Goal: Task Accomplishment & Management: Complete application form

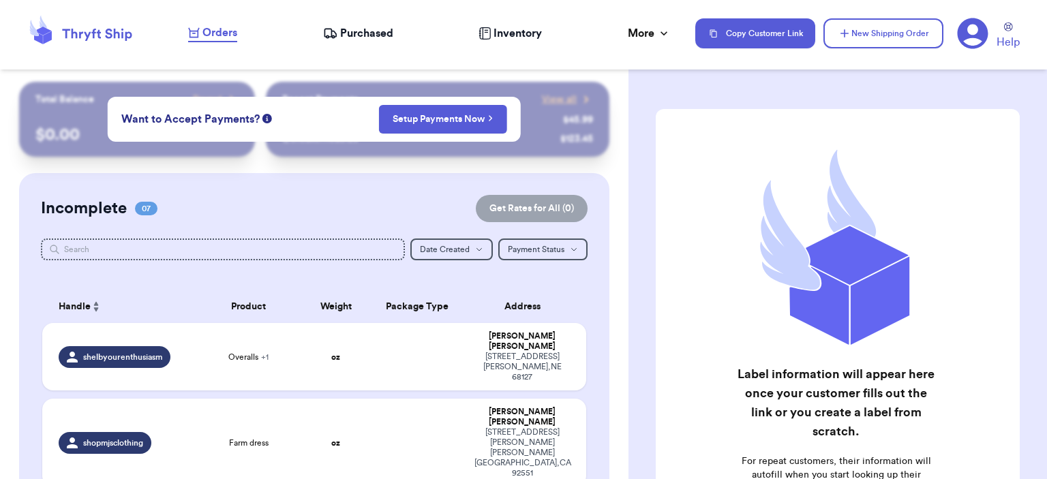
click at [851, 16] on nav "Orders Purchased Inventory More Stats Completed Orders Payments Payouts Copy Cu…" at bounding box center [611, 33] width 873 height 45
click at [852, 19] on button "New Shipping Order" at bounding box center [884, 33] width 120 height 30
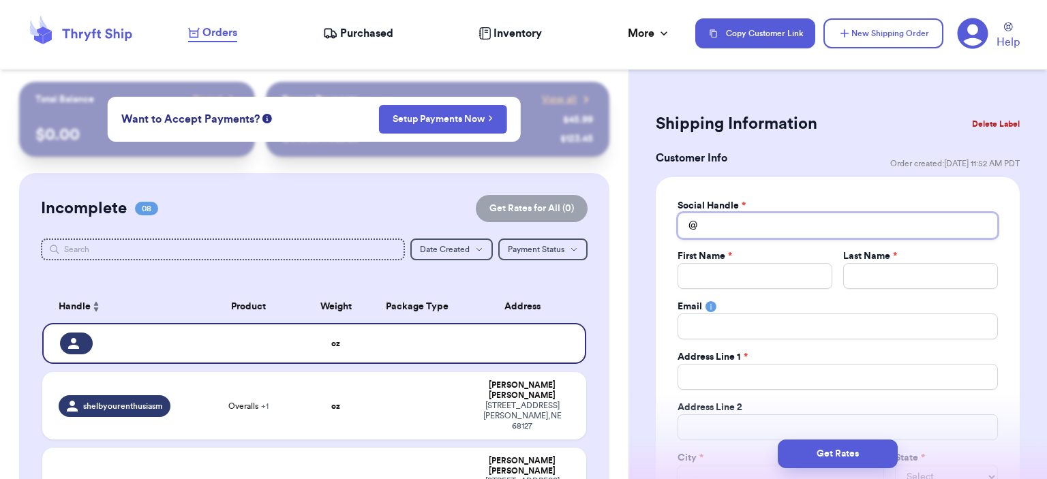
click at [780, 228] on input "Total Amount Paid" at bounding box center [838, 226] width 320 height 26
type input "x"
type input "xc"
type input "xcr"
type input "xc"
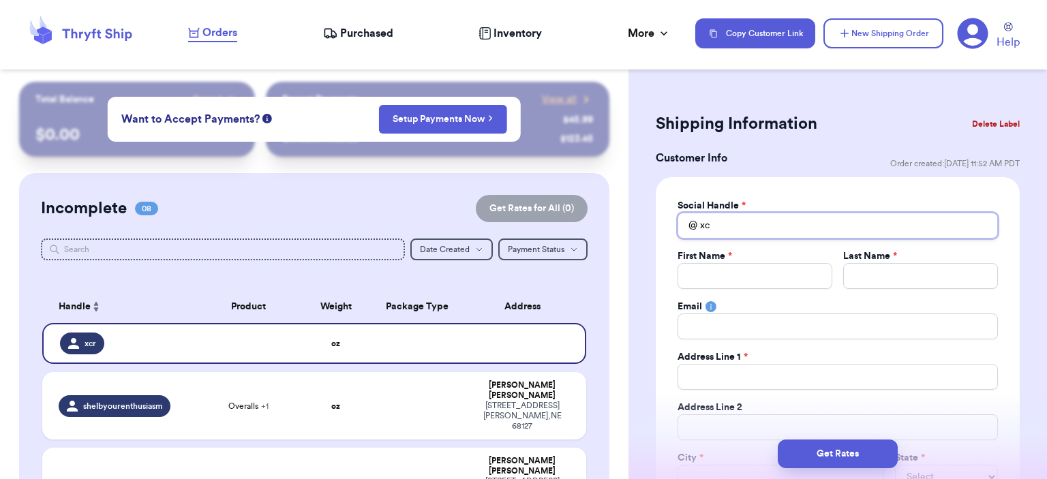
type input "x"
type input "xr"
type input "xry"
type input "xrys"
type input "xryst"
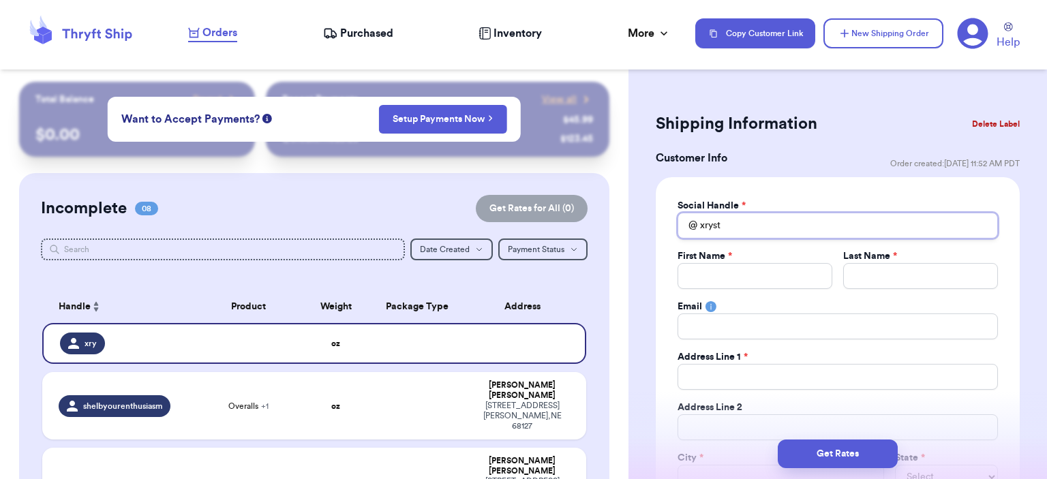
type input "xrysta"
type input "xrystal"
type input "xrystalg"
type input "C"
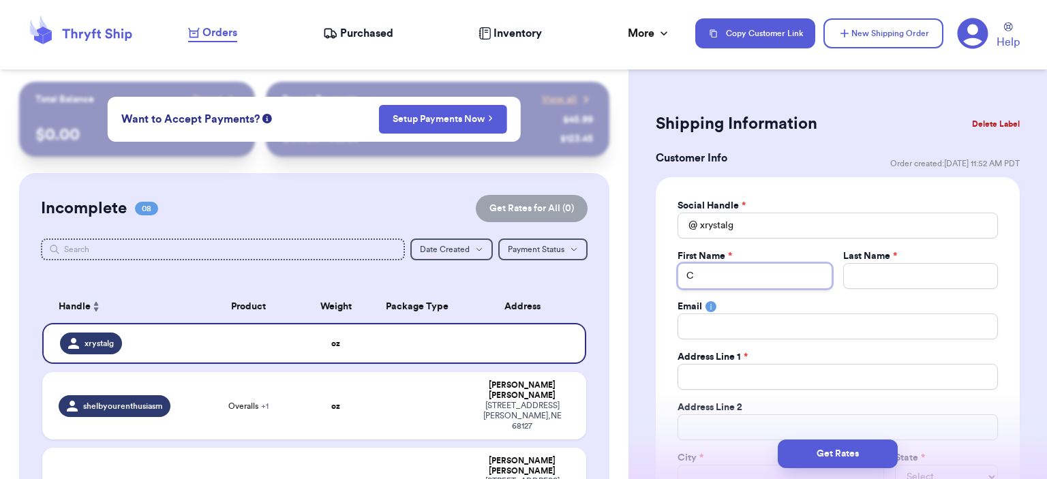
type input "Cr"
type input "Cri"
type input "[PERSON_NAME]"
type input "[DEMOGRAPHIC_DATA]"
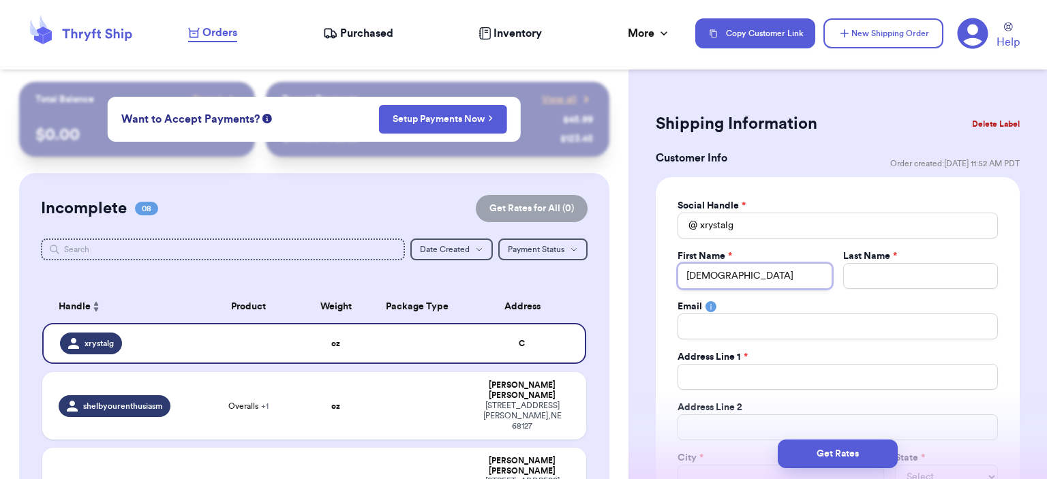
type input "Cristal"
type input "G"
type input "Ga"
type input "Gal"
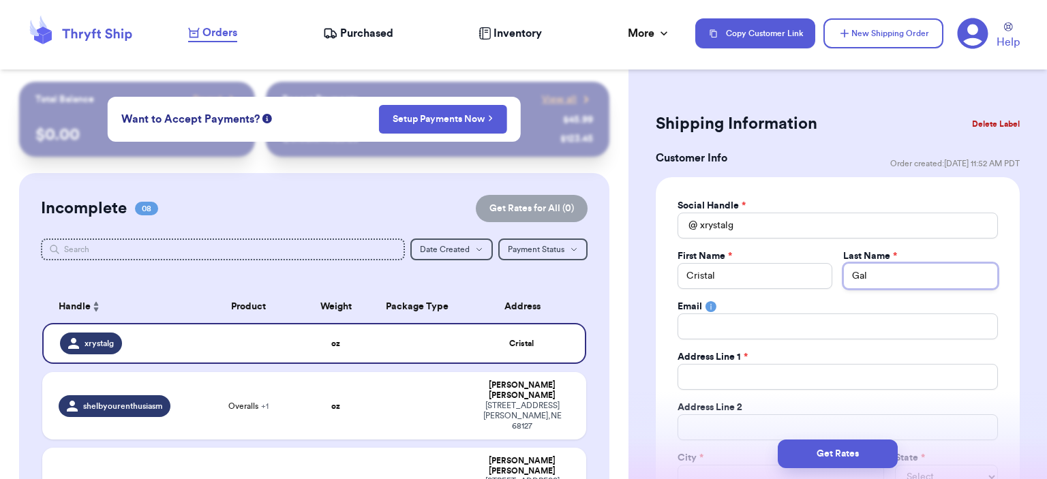
type input "Gall"
type input "Galle"
type input "Galleo"
type input "Galle="
type input "Galle=g"
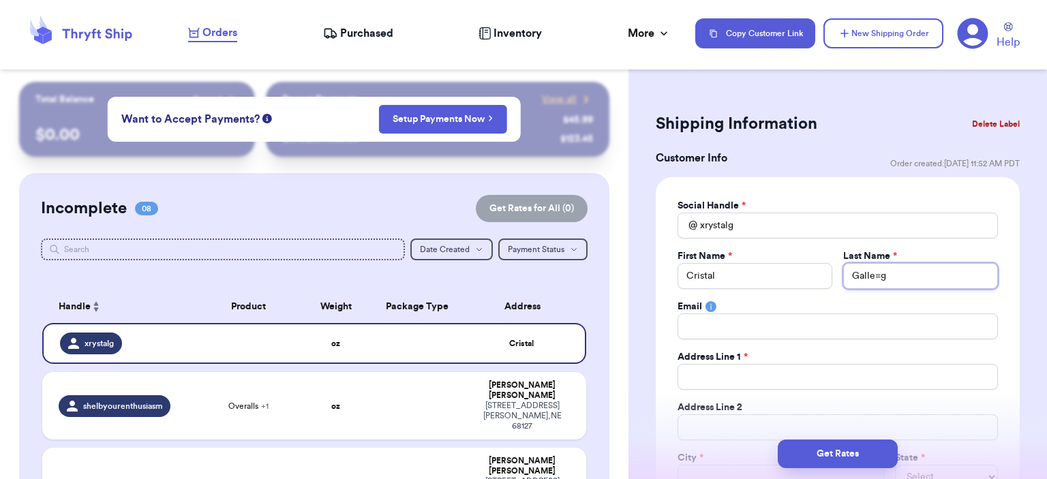
type input "Galle="
type input "Galle"
type input "Galleg"
type input "[PERSON_NAME]"
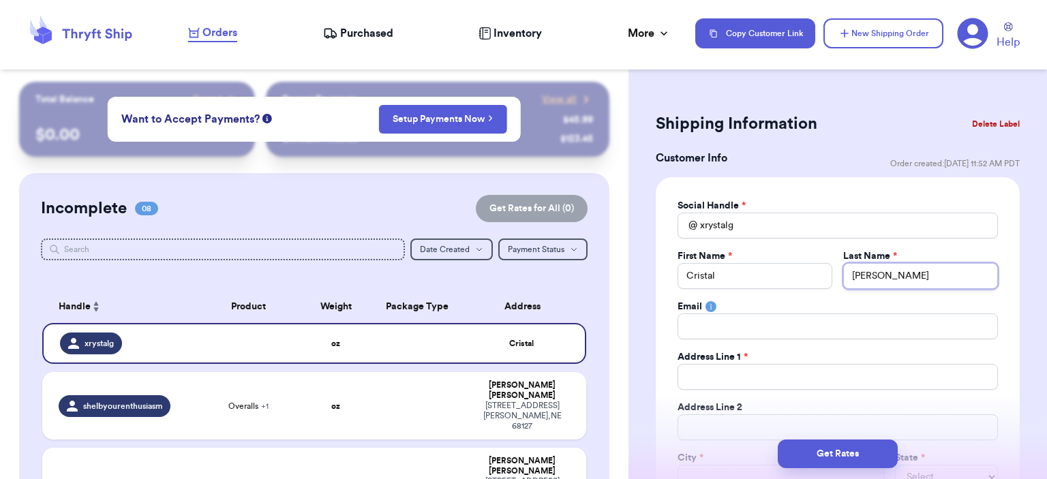
type input "[PERSON_NAME]"
type input "c"
type input "cr"
type input "cri"
type input "[PERSON_NAME]"
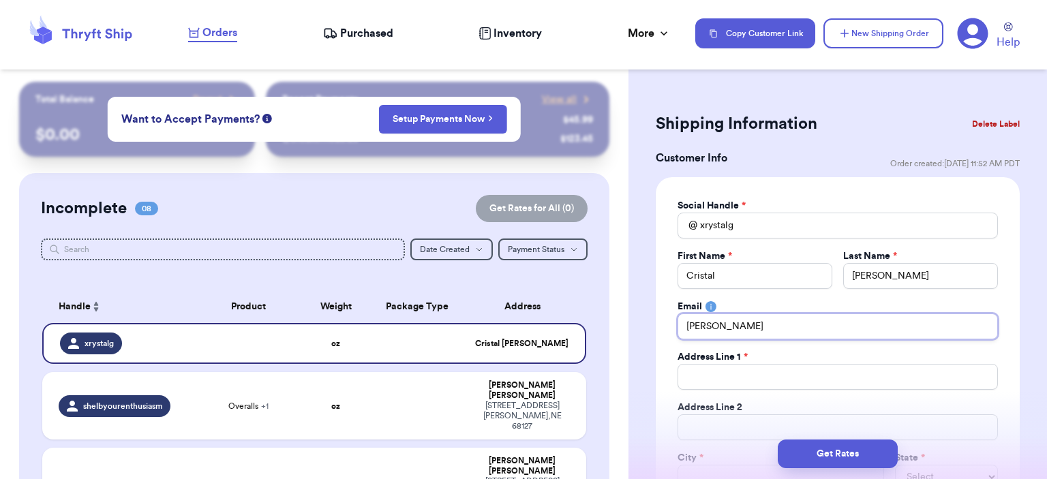
type input "[DEMOGRAPHIC_DATA]"
type input "cristal"
type input "cristal."
type input "cristal.g"
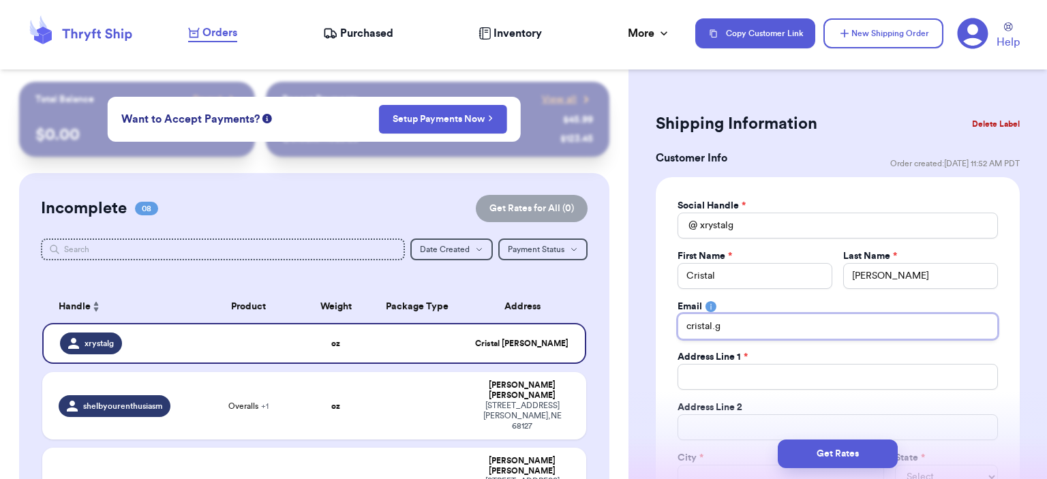
type input "[DOMAIN_NAME]"
type input "cristal.gall"
type input "cristal.galle"
type input "cristal.galleg"
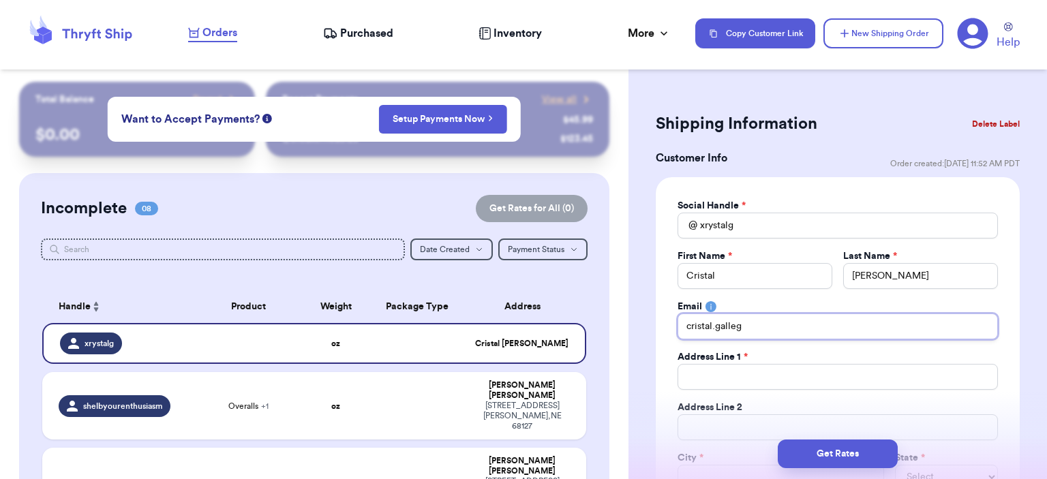
type input "cristal.[PERSON_NAME]"
type input "cristal.gallegos8"
type input "cristal.gallegos88"
type input "cristal.gallegos88@"
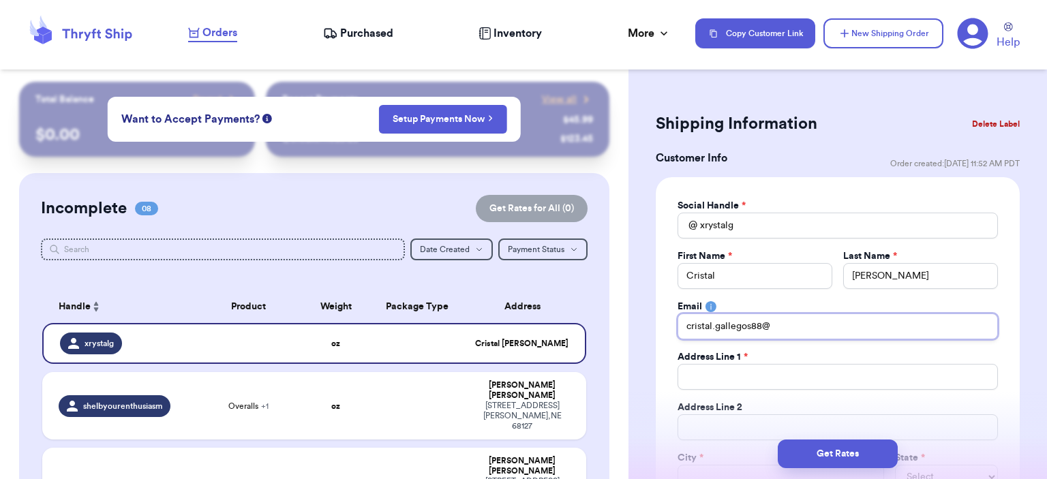
type input "cristal.gallegos88@g"
type input "cristal.gallegos88@"
type input "cristal.gallegos88@h"
type input "cristal.gallegos88@ho"
type input "cristal.gallegos88@hot"
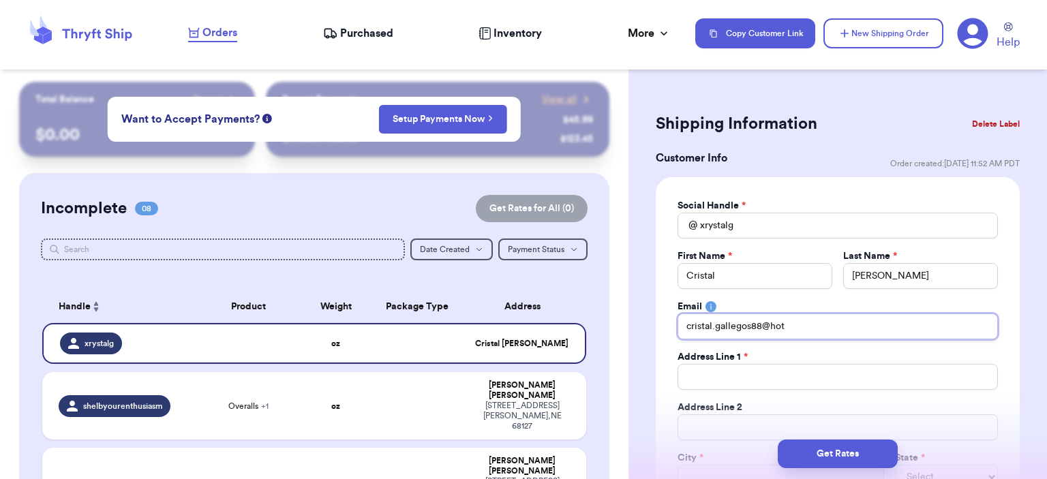
type input "cristal.gallegos88@hotm"
type input "cristal.gallegos88@hotma"
type input "cristal.gallegos88@hotmai"
type input "[EMAIL_ADDRESS]"
type input "[EMAIL_ADDRESS]."
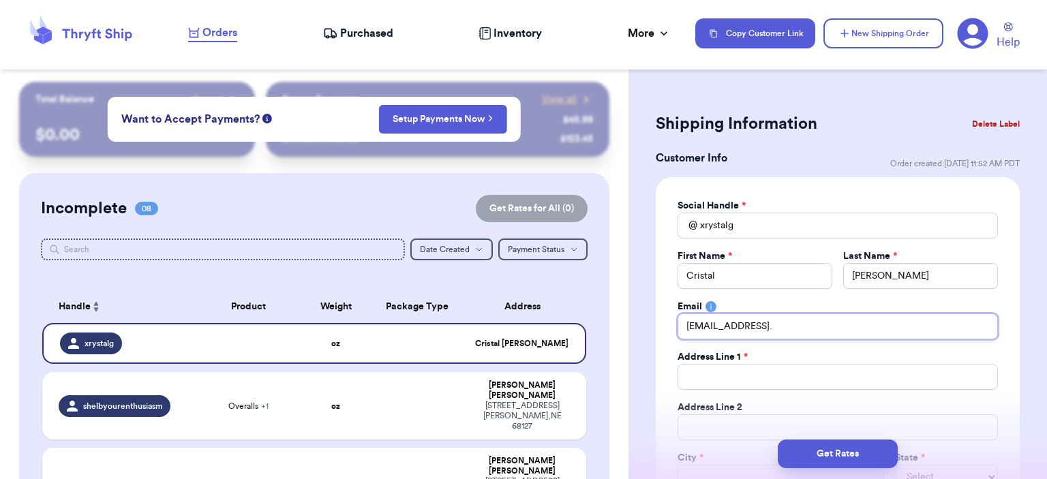
type input "cristal.gallegos88@hotmail.c"
type input "[EMAIL_ADDRESS][DOMAIN_NAME]"
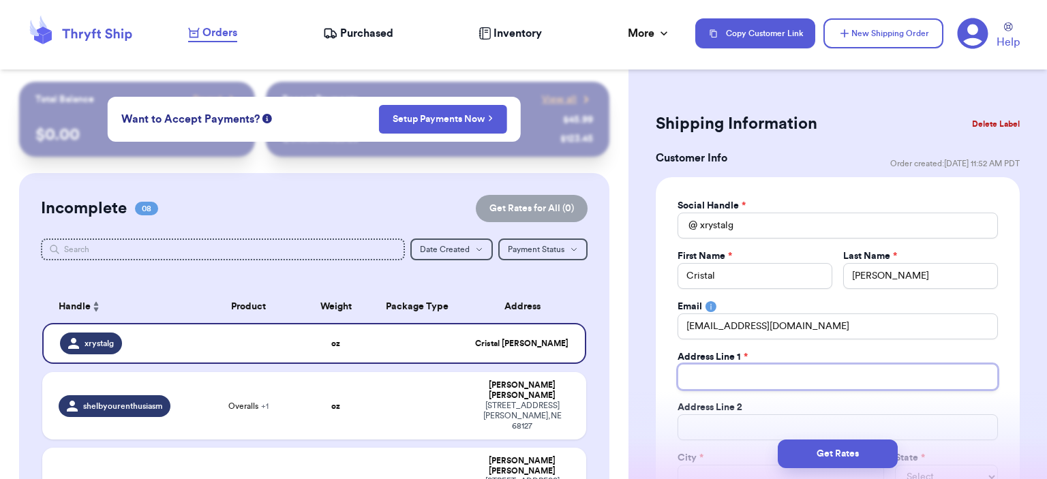
type input "1"
type input "17"
type input "179"
type input "179 L"
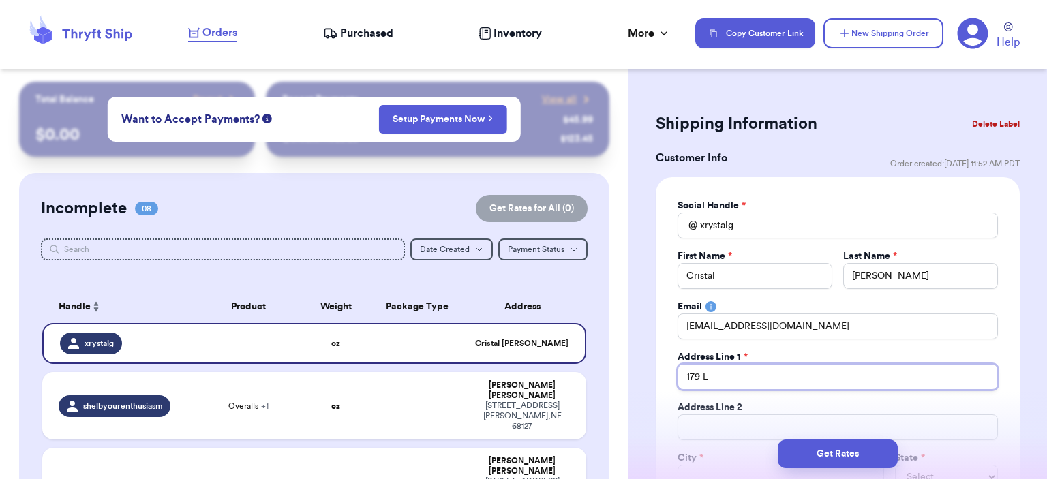
type input "179 Lo"
type input "179 Loi"
type input "179 [PERSON_NAME]"
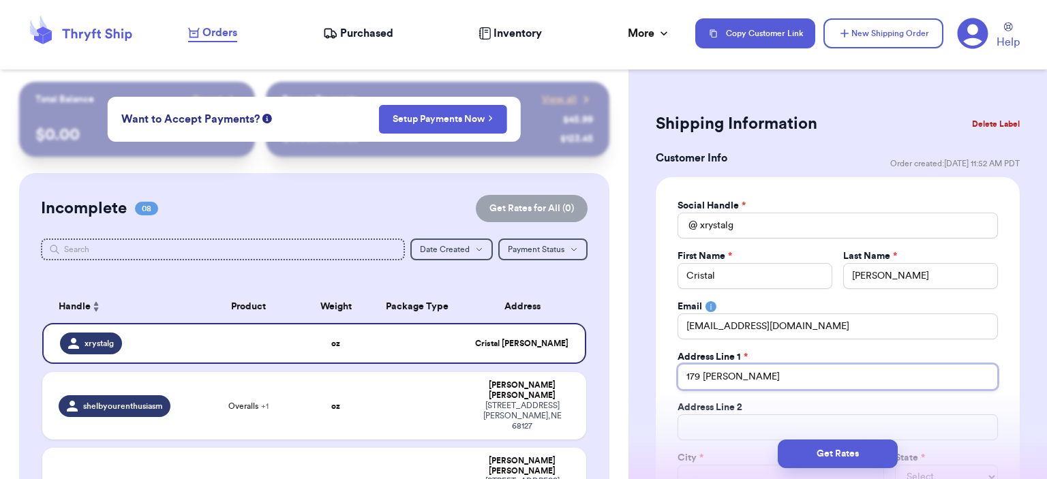
type input "179 [PERSON_NAME]"
type input "[STREET_ADDRESS][PERSON_NAME]"
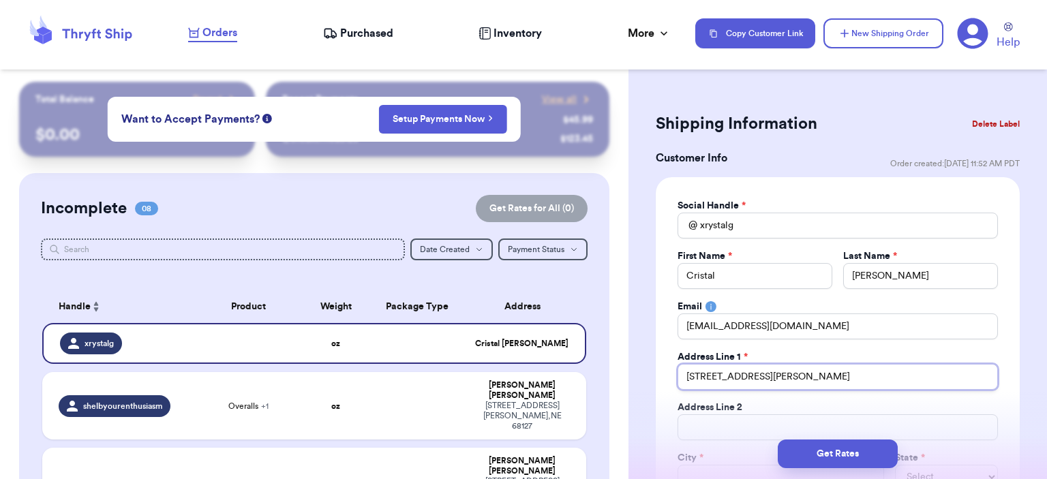
type input "[STREET_ADDRESS][PERSON_NAME]"
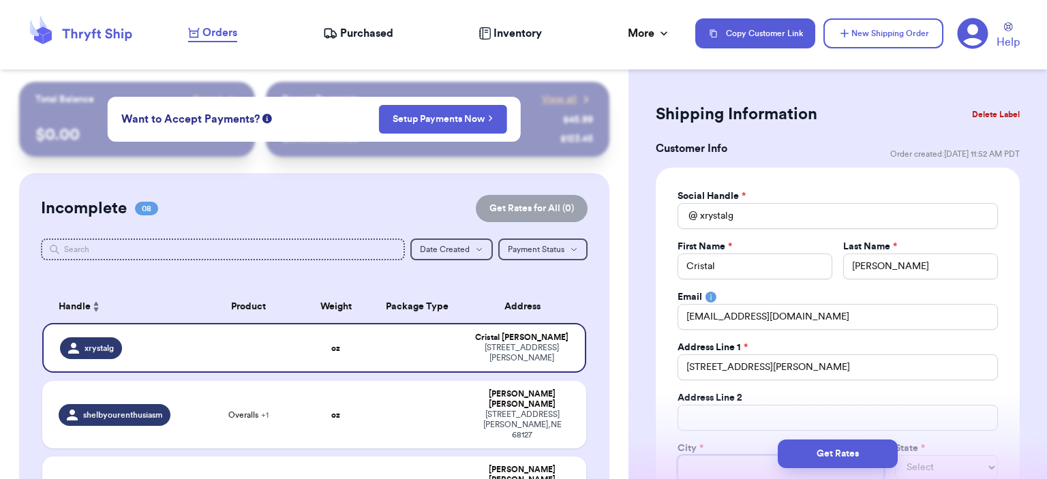
type input "P"
type input "Pi"
type input "Pit"
type input "Pitt"
type input "[PERSON_NAME]"
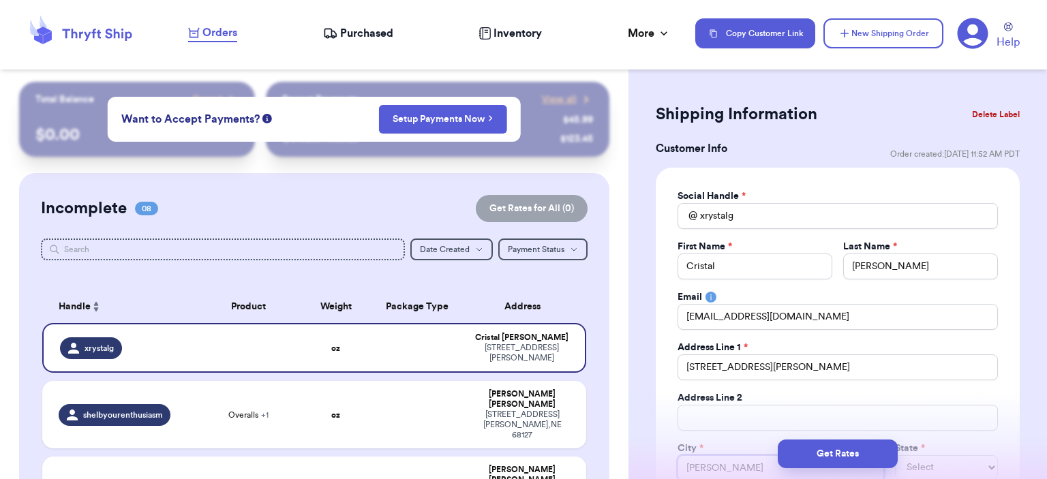
type input "Pittsb"
type input "Pittsbu"
type input "Pittsbur"
type input "[GEOGRAPHIC_DATA]"
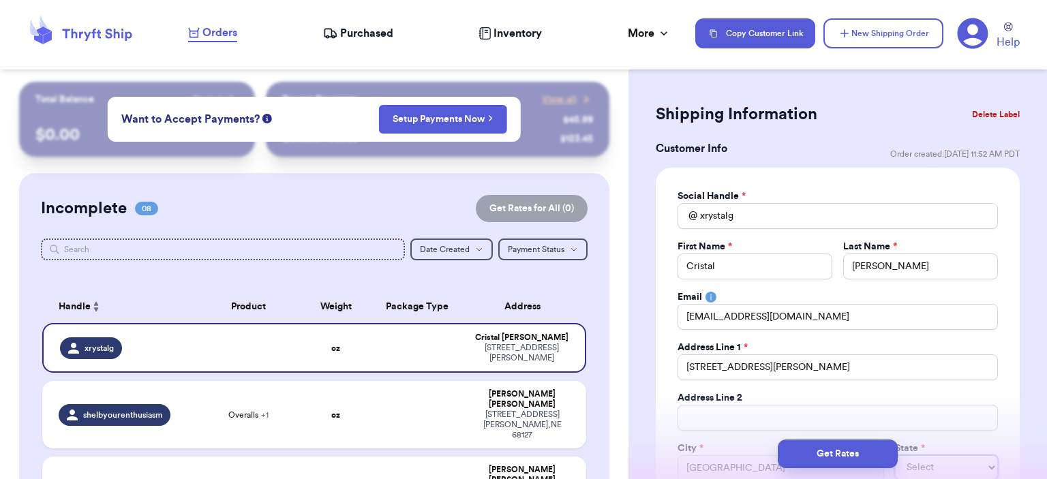
select select "CA"
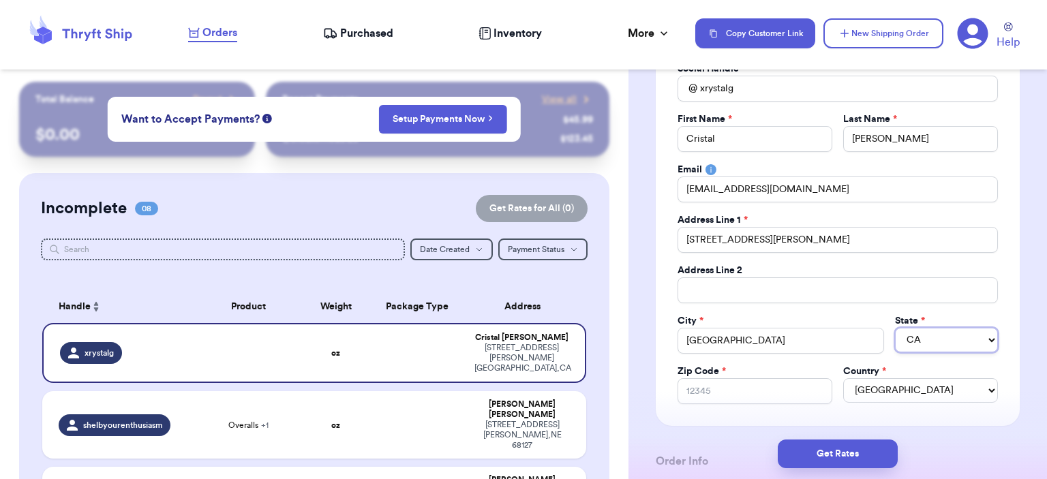
scroll to position [282, 0]
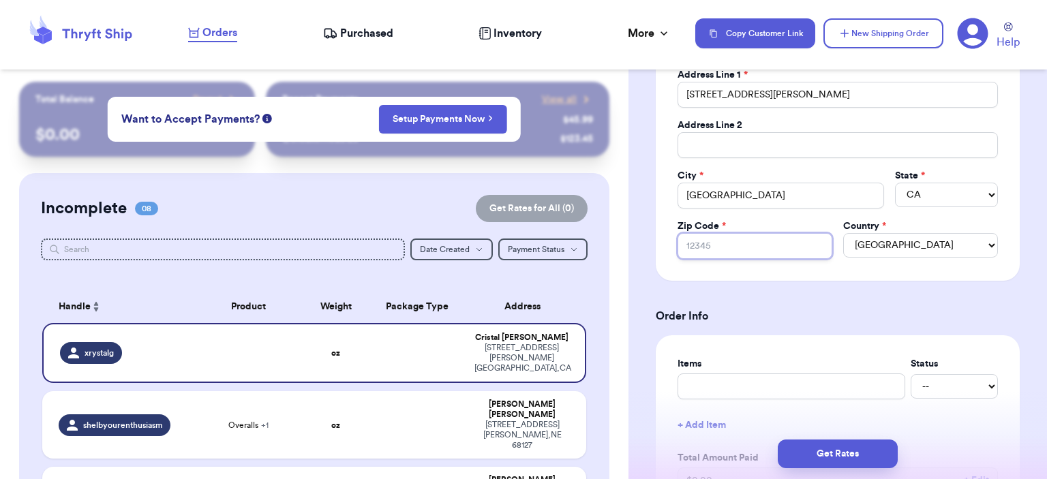
click at [770, 245] on input "Zip Code *" at bounding box center [755, 246] width 155 height 26
type input "9"
type input "94"
type input "945"
click at [752, 381] on input "text" at bounding box center [792, 387] width 228 height 26
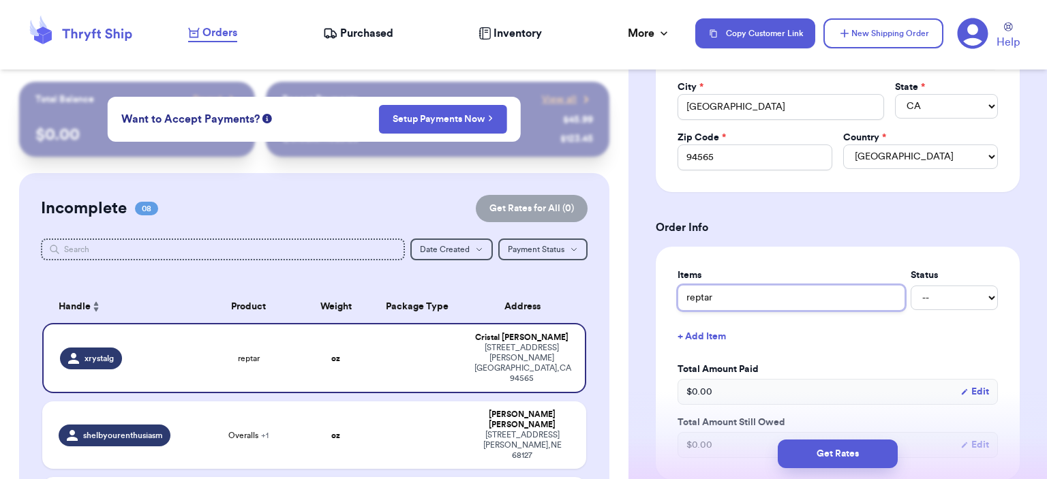
scroll to position [487, 0]
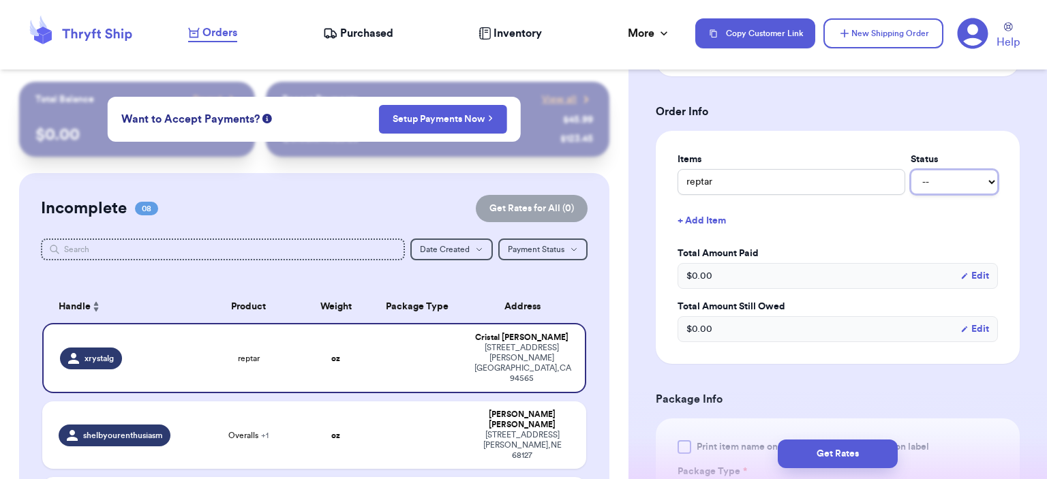
click at [947, 175] on select "-- Paid Owes" at bounding box center [954, 182] width 87 height 25
click at [1013, 183] on div "Shipping Information Delete Label Customer Info Order created: [DATE] 11:52 AM …" at bounding box center [838, 285] width 419 height 1381
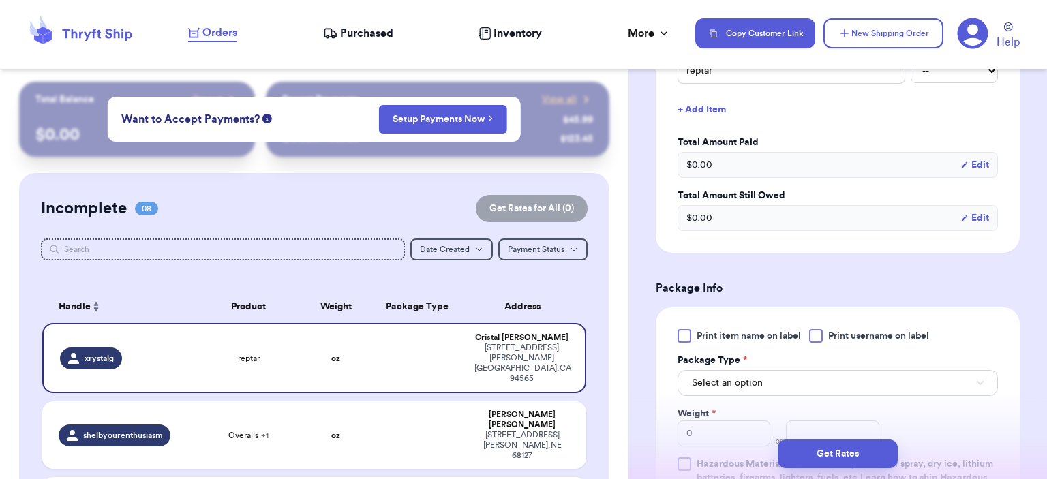
scroll to position [760, 0]
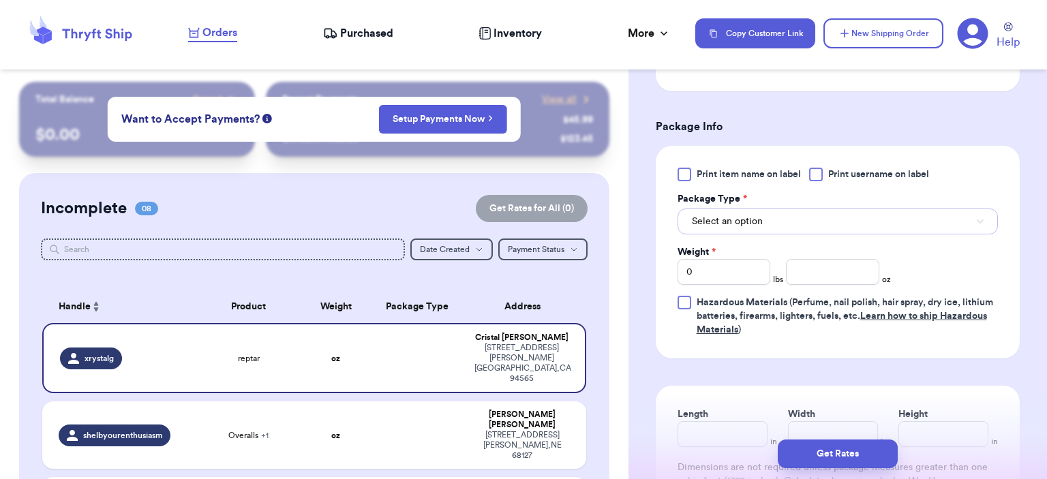
click at [869, 224] on button "Select an option" at bounding box center [838, 222] width 320 height 26
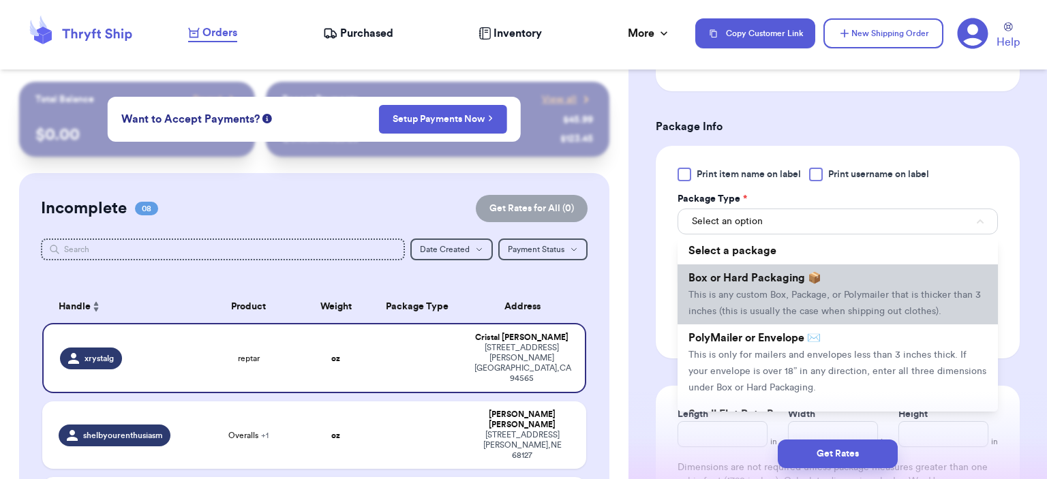
click at [835, 318] on li "Box or Hard Packaging 📦 This is any custom Box, Package, or Polymailer that is …" at bounding box center [838, 295] width 320 height 60
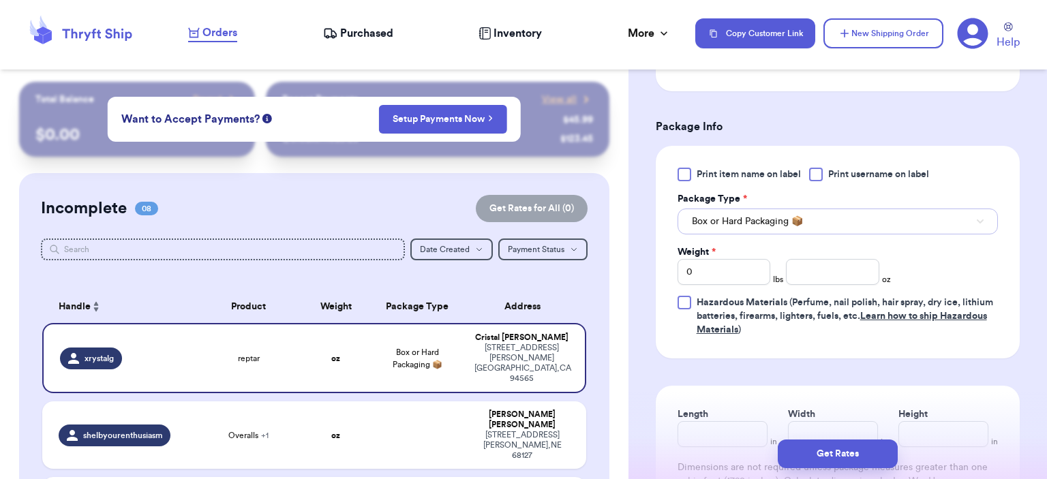
click at [807, 222] on button "Box or Hard Packaging 📦" at bounding box center [838, 222] width 320 height 26
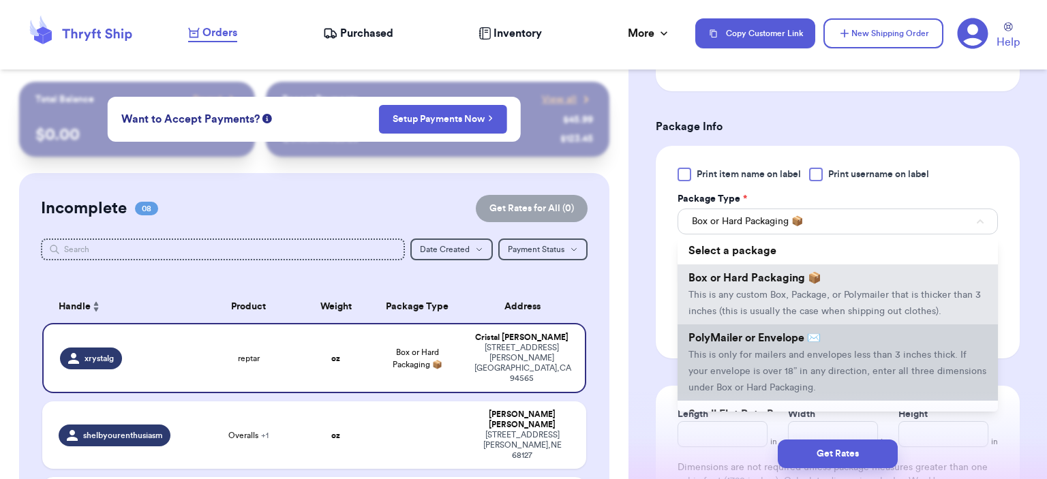
click at [809, 356] on span "This is only for mailers and envelopes less than 3 inches thick. If your envelo…" at bounding box center [838, 371] width 298 height 42
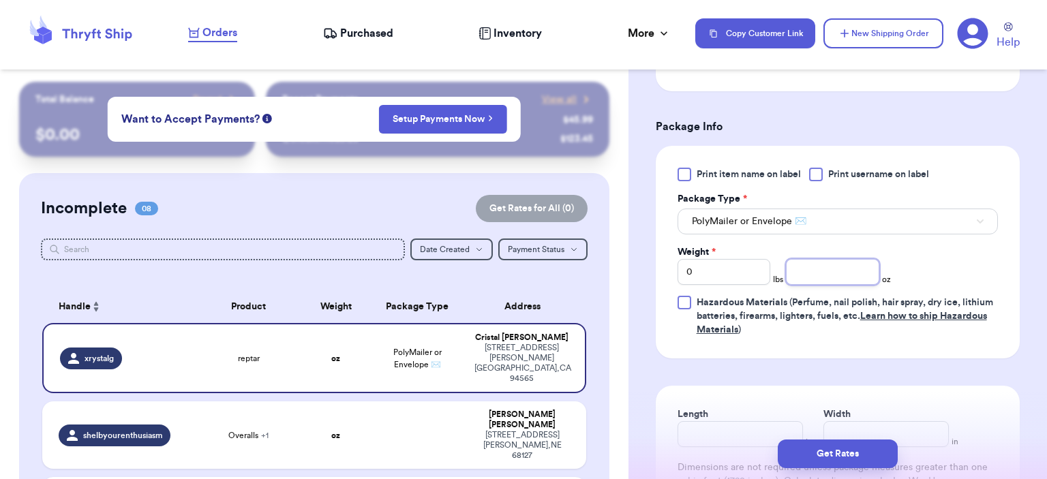
click at [824, 259] on input "number" at bounding box center [832, 272] width 93 height 26
click at [856, 444] on button "Get Rates" at bounding box center [838, 454] width 120 height 29
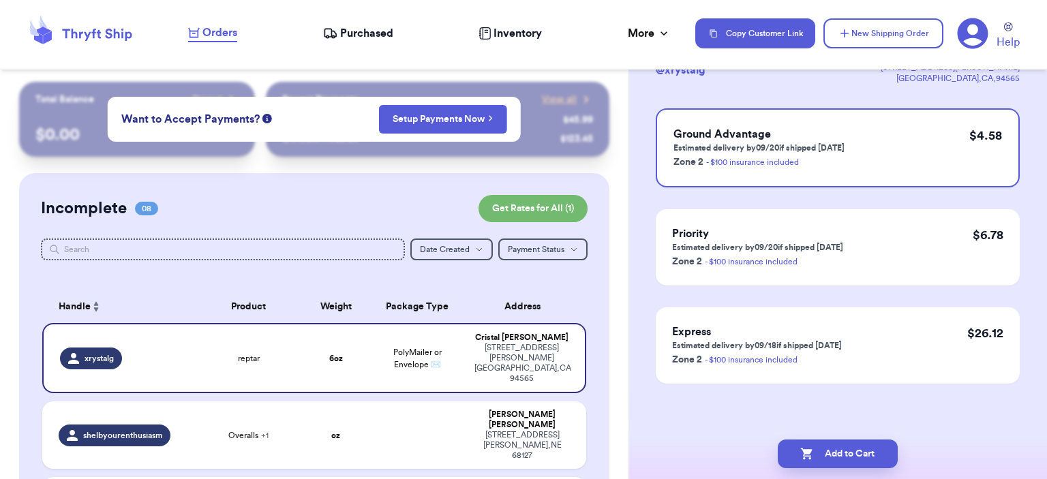
scroll to position [0, 0]
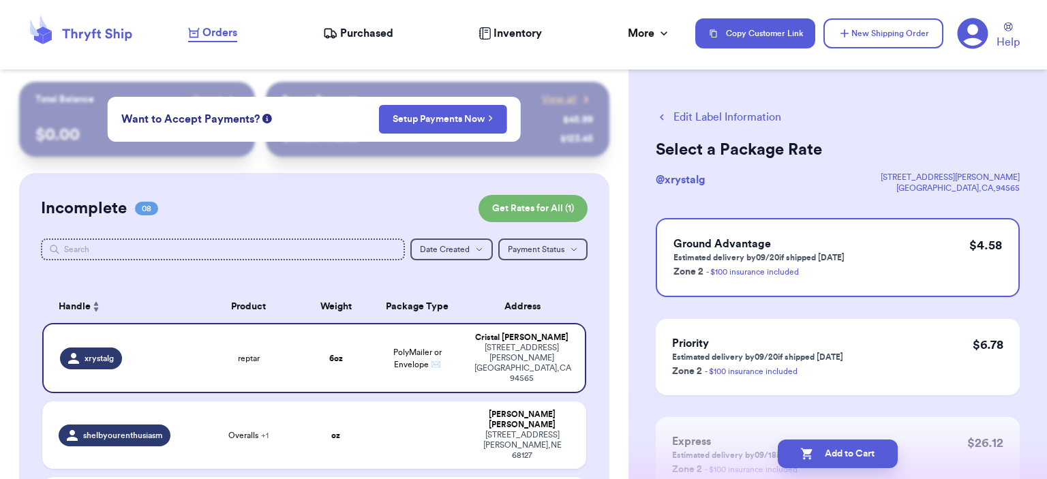
click at [852, 446] on button "Add to Cart" at bounding box center [838, 454] width 120 height 29
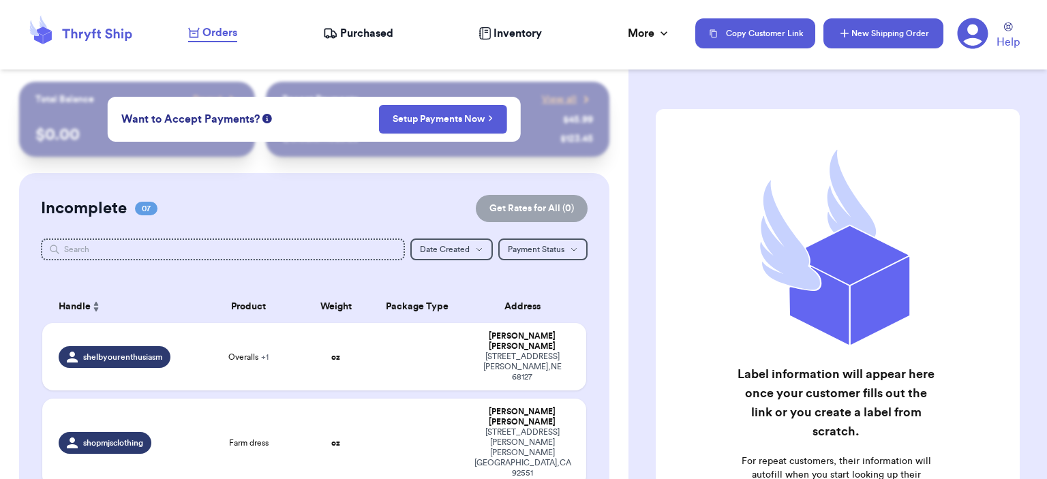
click at [916, 38] on button "New Shipping Order" at bounding box center [884, 33] width 120 height 30
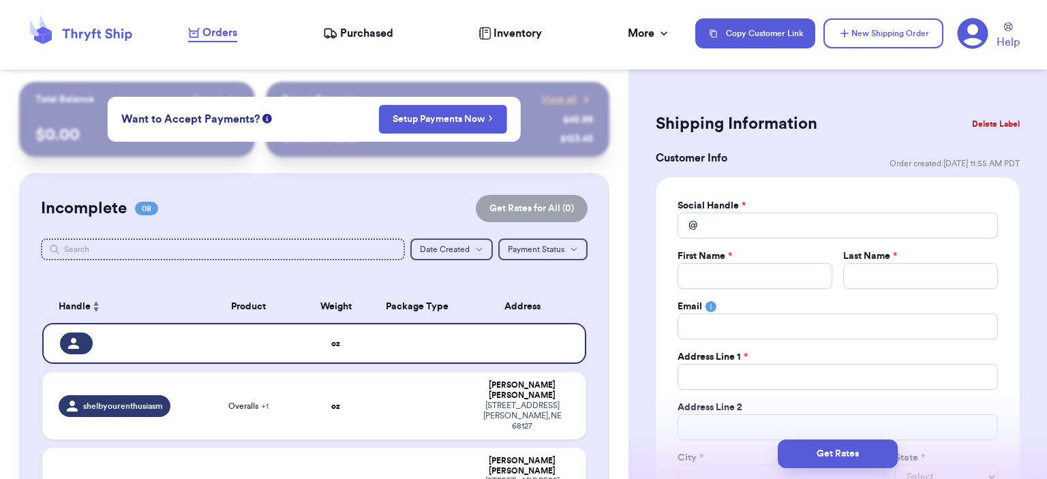
click at [751, 245] on div "Social Handle * @ First Name * Last Name * Email Address Line 1 * Address Line …" at bounding box center [838, 370] width 320 height 342
click at [762, 231] on input "Total Amount Paid" at bounding box center [838, 226] width 320 height 26
type input "d"
type input "de"
type input "dee"
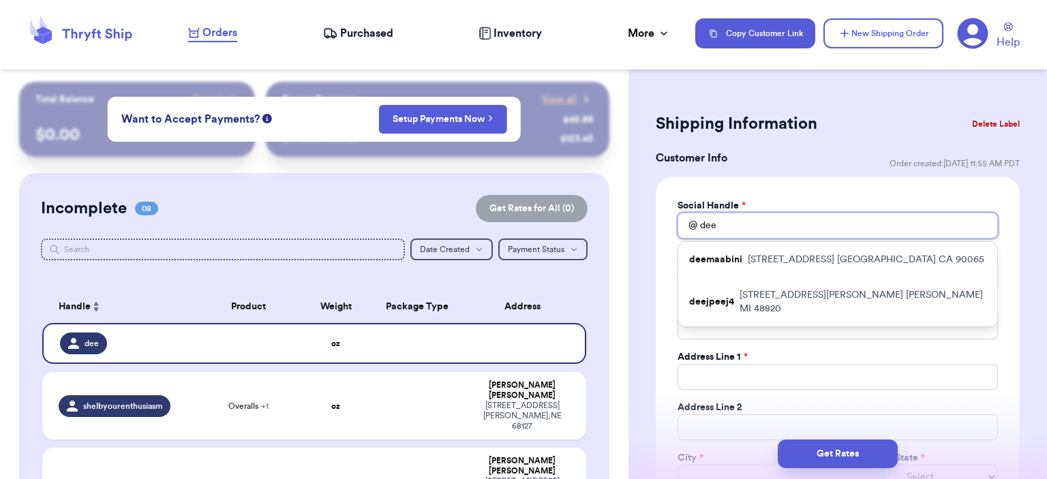
type input "dee_"
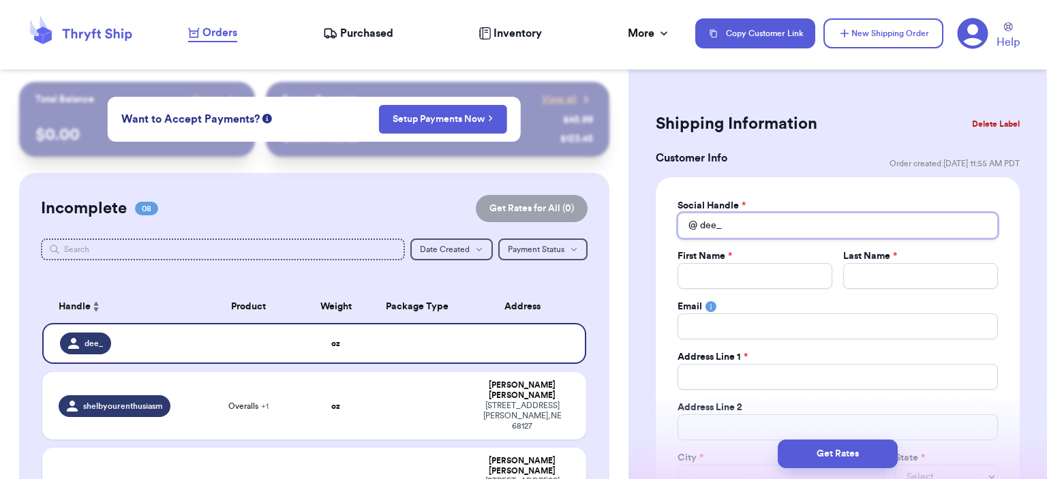
type input "dee_s"
type input "dee_"
type input "dee_v"
type input "dee_vc"
type input "dee_vcs"
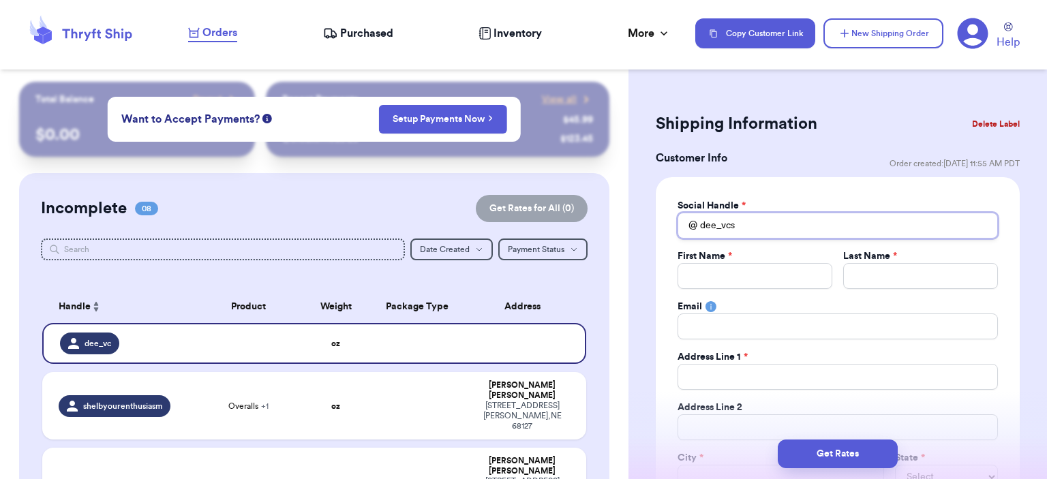
type input "dee_vcsi"
type input "dee_vcsin"
type input "dee_vcsinc"
type input "D"
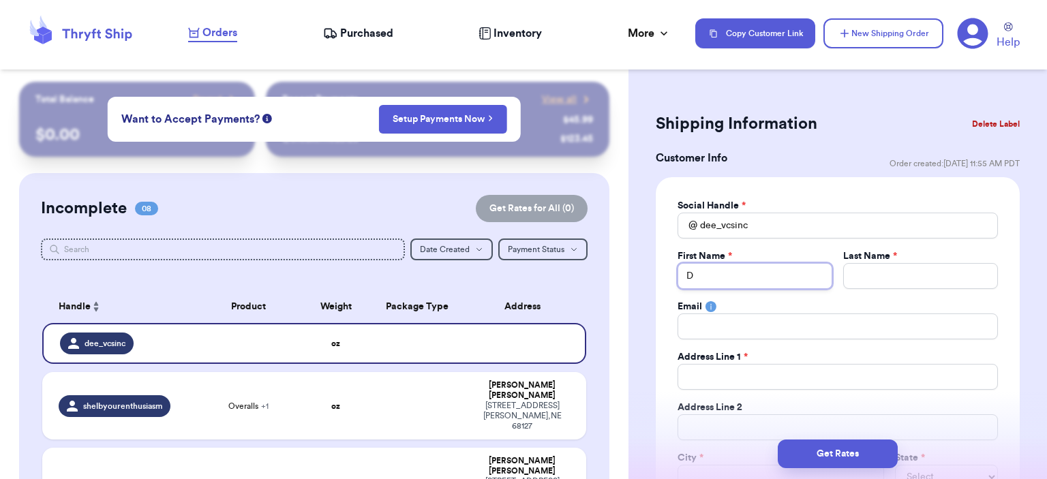
type input "Da"
type input "Dai"
type input "Dais"
type input "Daisy"
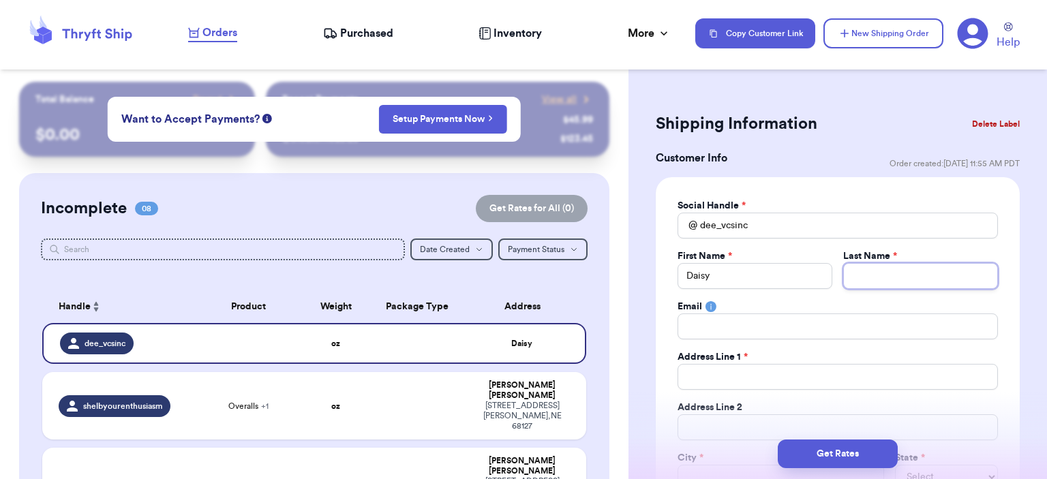
type input "T"
type input "Te"
type input "Tel"
type input "Tell"
type input "Telle"
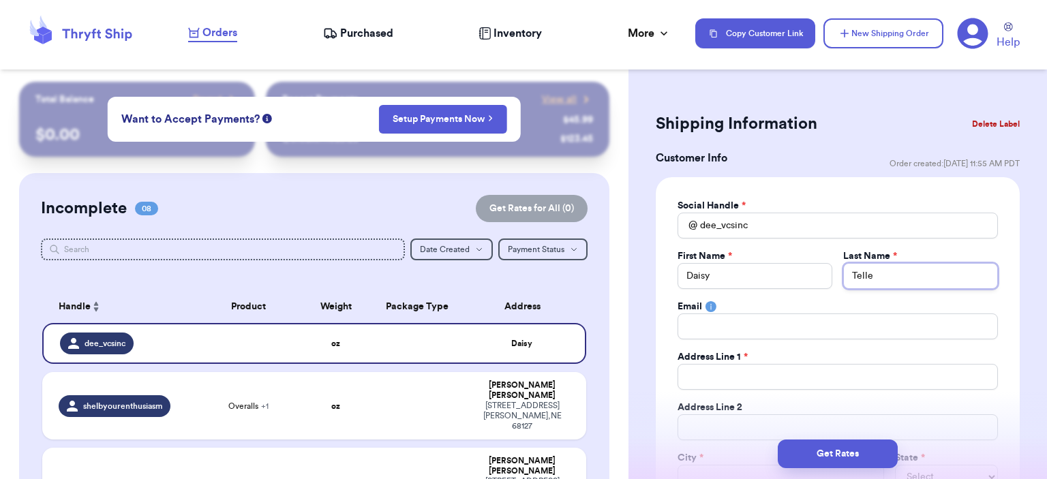
type input "Tellez"
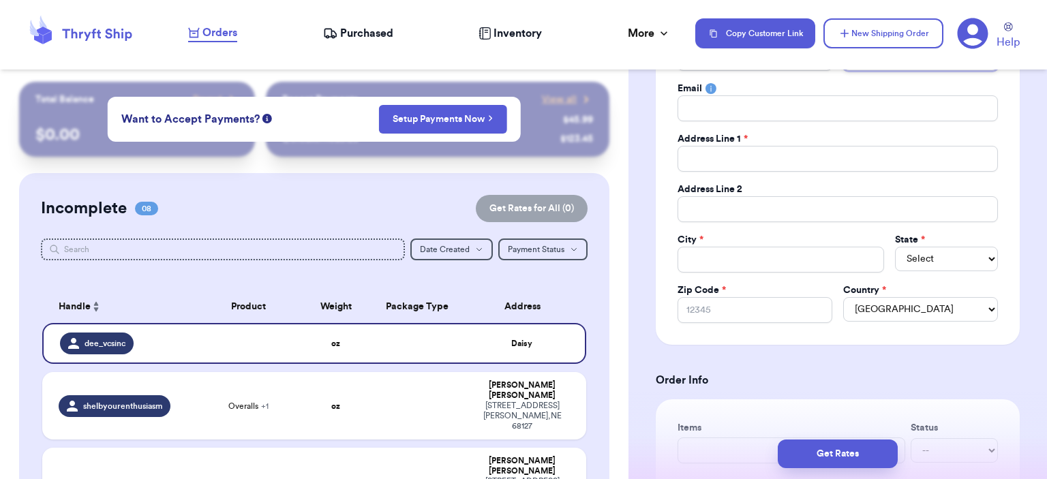
scroll to position [273, 0]
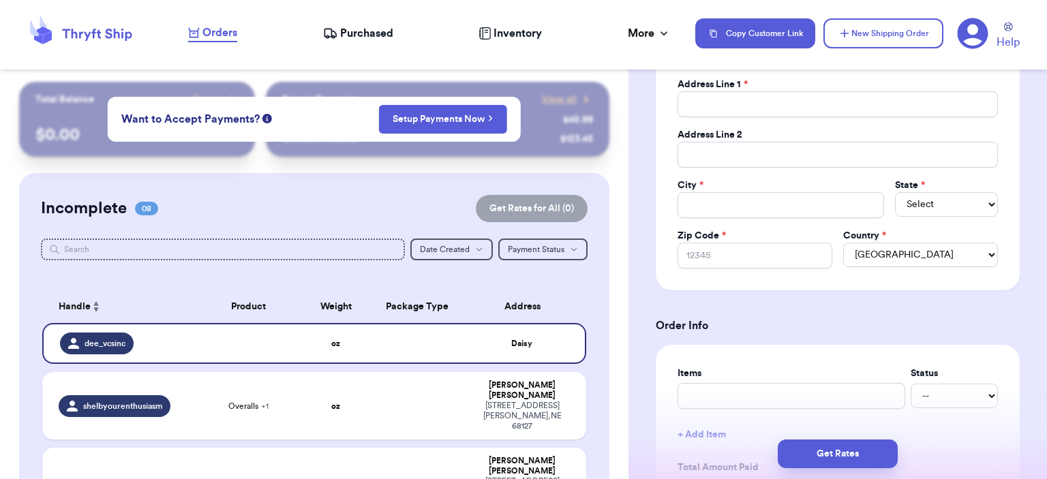
type input "Tellez"
click at [753, 156] on input "Total Amount Paid" at bounding box center [838, 155] width 320 height 26
click at [761, 119] on div "Social Handle * @ dee_vcsinc First Name * Daisy Last Name * Tellez Email Addres…" at bounding box center [838, 97] width 320 height 342
click at [758, 101] on input "Total Amount Paid" at bounding box center [838, 104] width 320 height 26
type input "4"
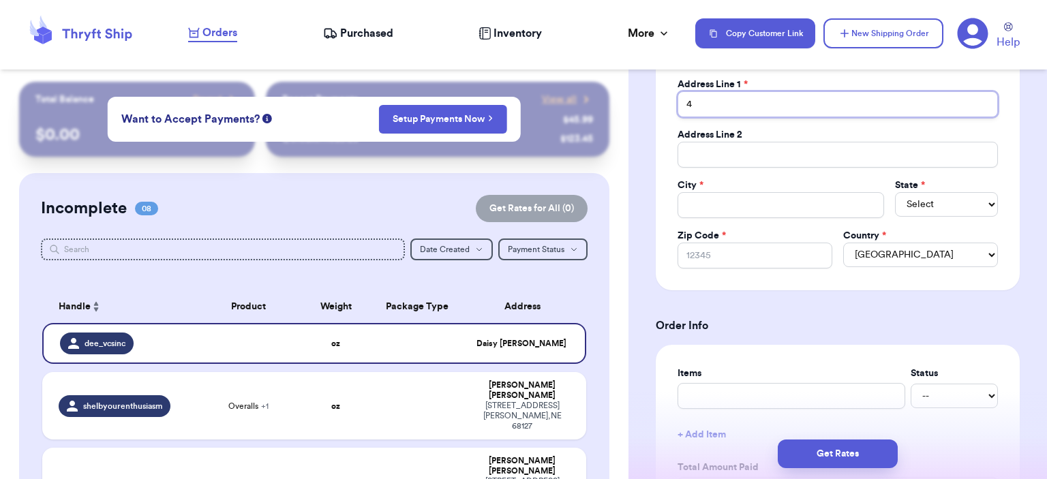
type input "47"
type input "473"
type input "4734"
type input "4734 W"
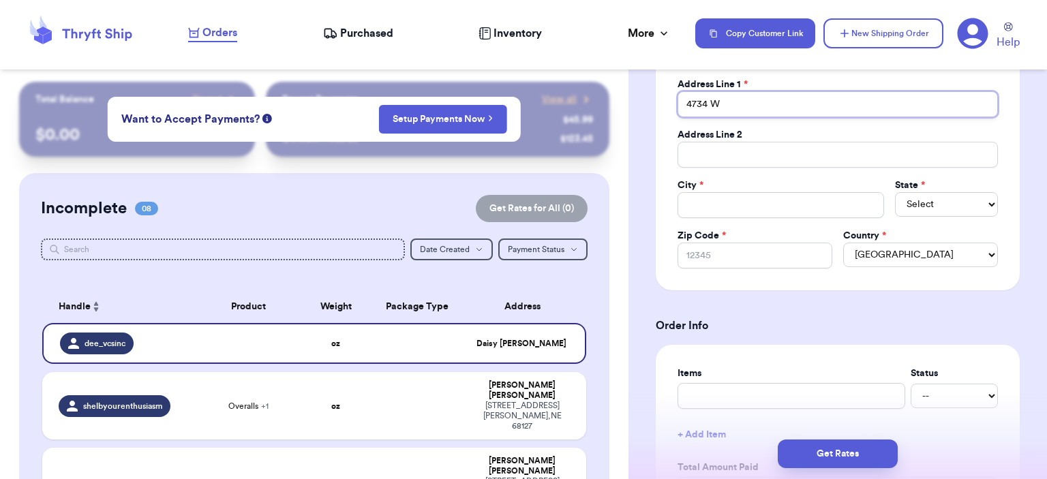
type input "4734 W"
type input "4734 W B"
type input "4734 W Br"
type input "4734 W Bro"
type input "4734 W Broa"
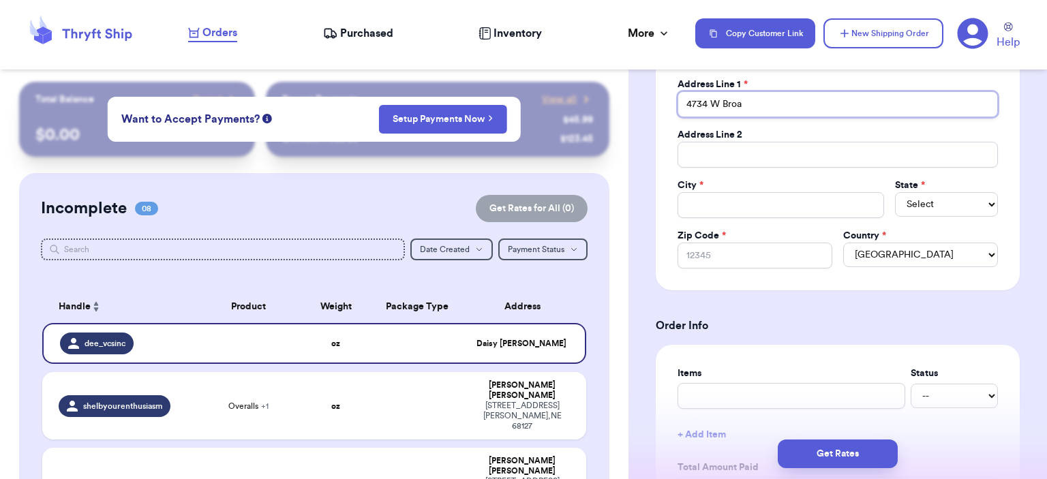
type input "4734 W Broad"
type input "4734 W Broadw"
type input "4734 W Broadwa"
type input "4734 W Broadway"
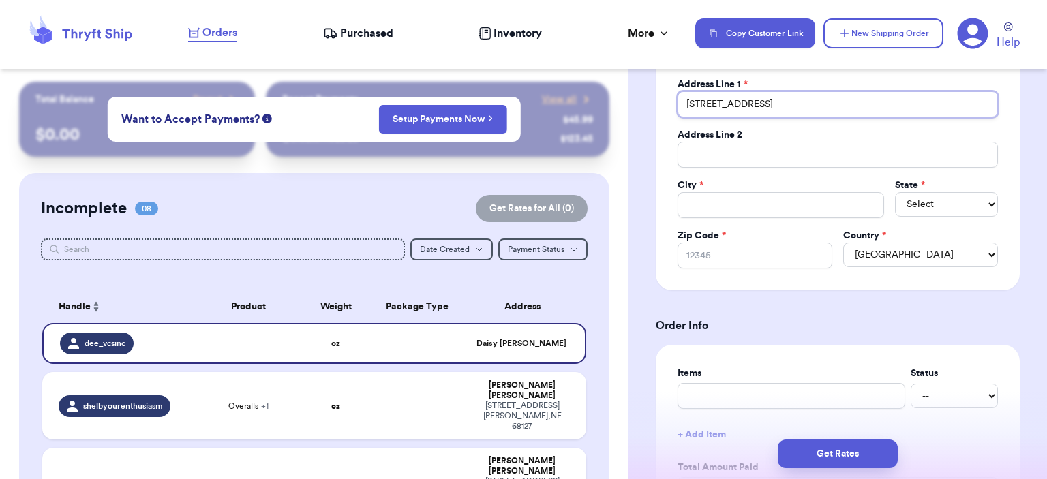
type input "4734 W Broadway"
click at [751, 209] on input "Total Amount Paid" at bounding box center [781, 205] width 207 height 26
type input "H"
type input "Ha"
type input "Haw"
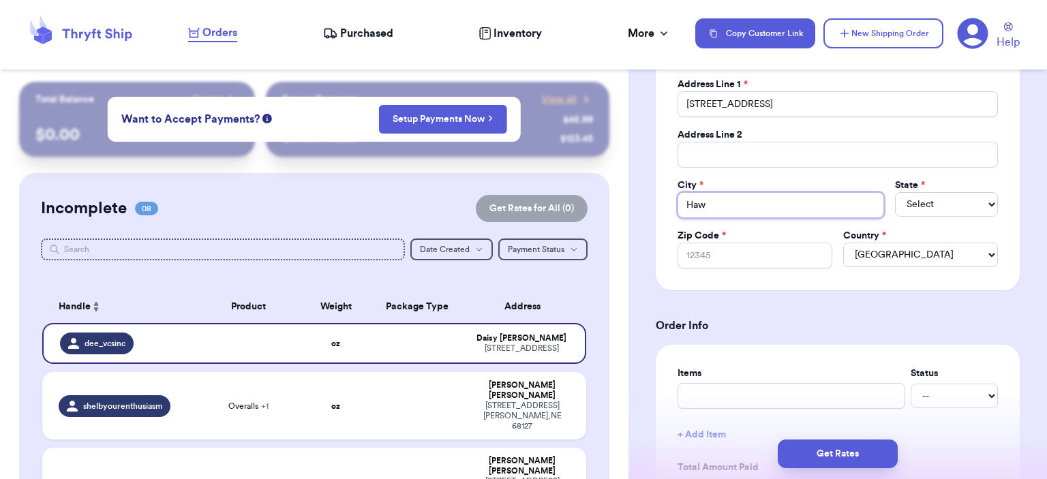
type input "Hawt"
type input "Hawth"
type input "Hawtho"
type input "Hawthor"
type input "Hawthorn"
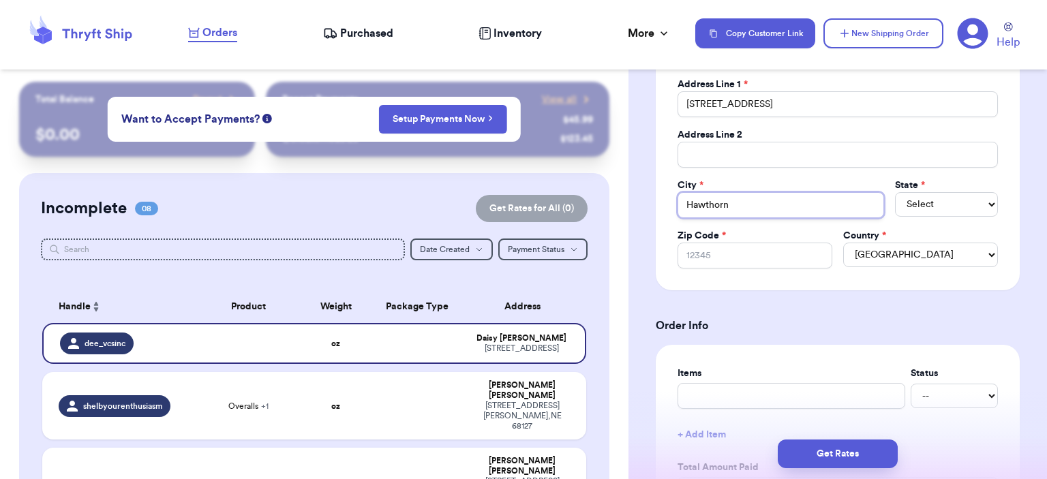
type input "Hawthorne"
select select "CA"
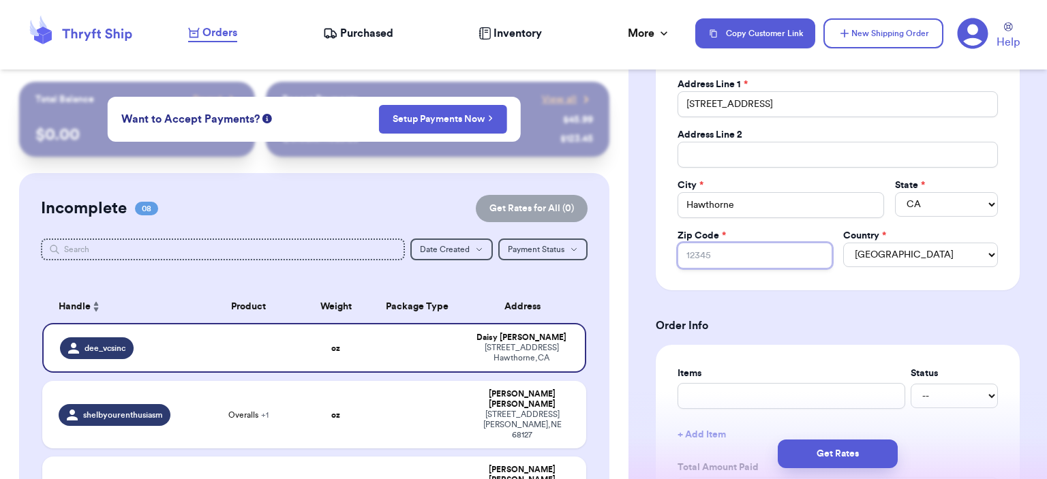
click at [787, 252] on input "Zip Code *" at bounding box center [755, 256] width 155 height 26
type input "9"
type input "90"
type input "902"
type input "9025"
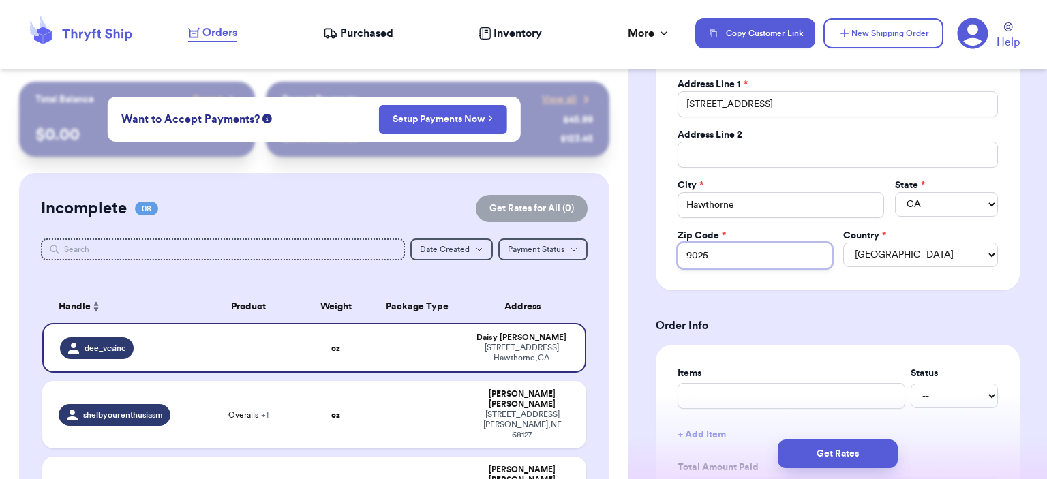
type input "90250"
click at [770, 391] on input "text" at bounding box center [792, 396] width 228 height 26
type input "bag"
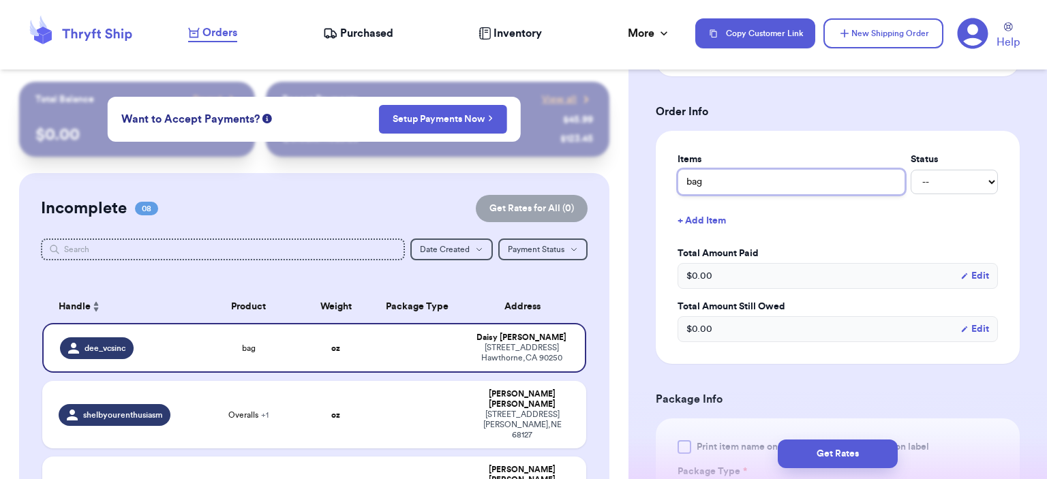
scroll to position [682, 0]
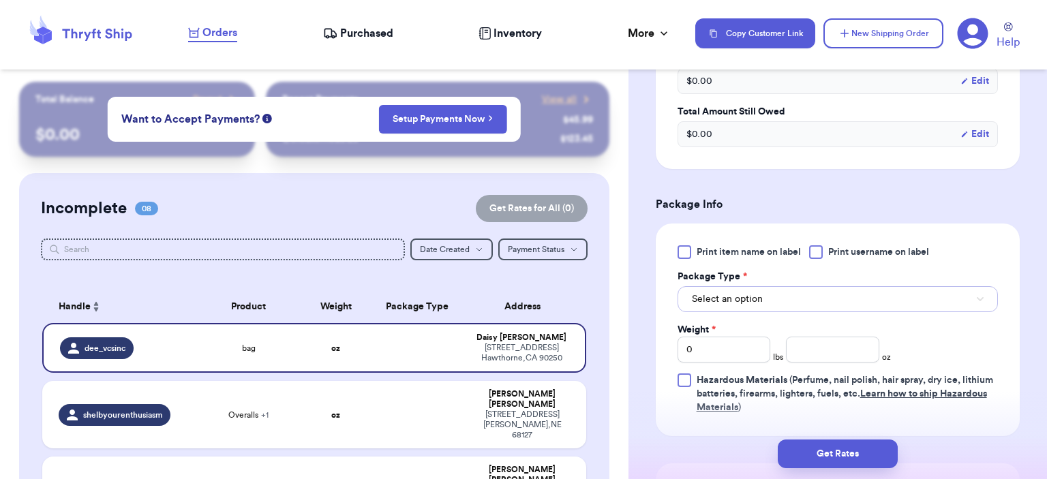
click at [723, 293] on span "Select an option" at bounding box center [727, 300] width 71 height 14
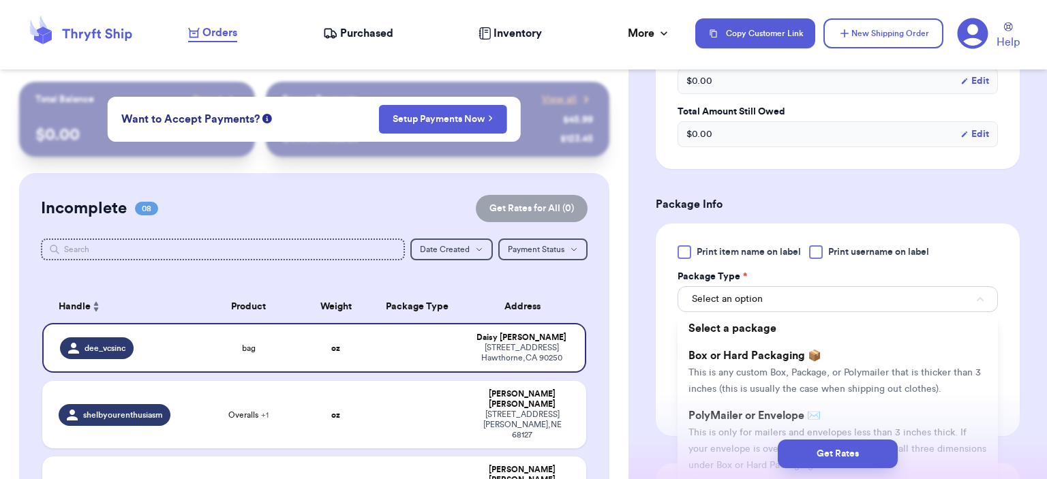
click at [765, 429] on div "Get Rates" at bounding box center [838, 454] width 419 height 50
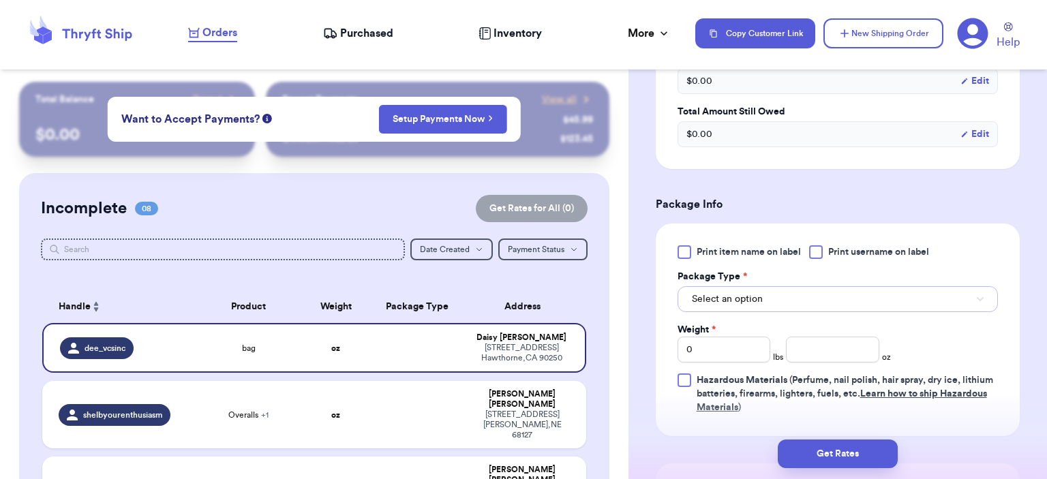
click at [736, 295] on span "Select an option" at bounding box center [727, 300] width 71 height 14
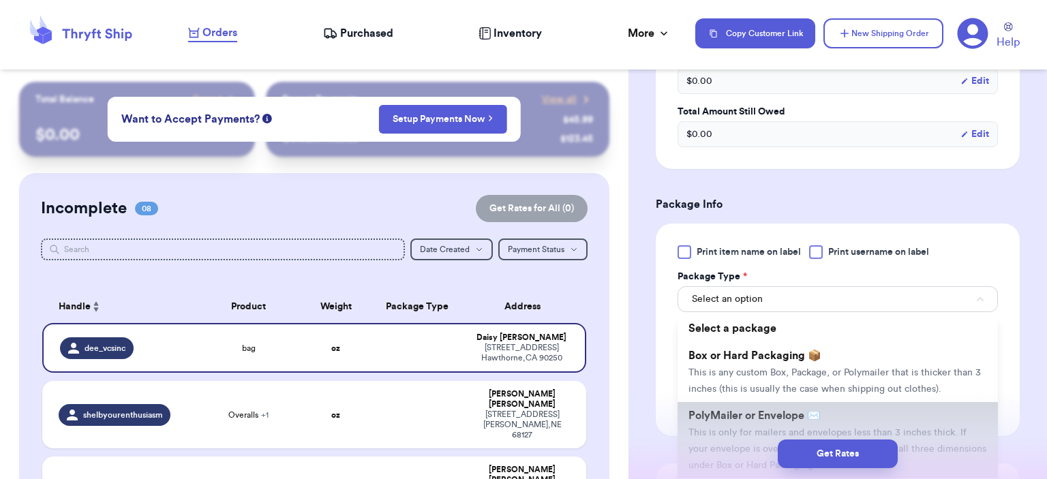
click at [720, 414] on span "PolyMailer or Envelope ✉️" at bounding box center [755, 415] width 132 height 11
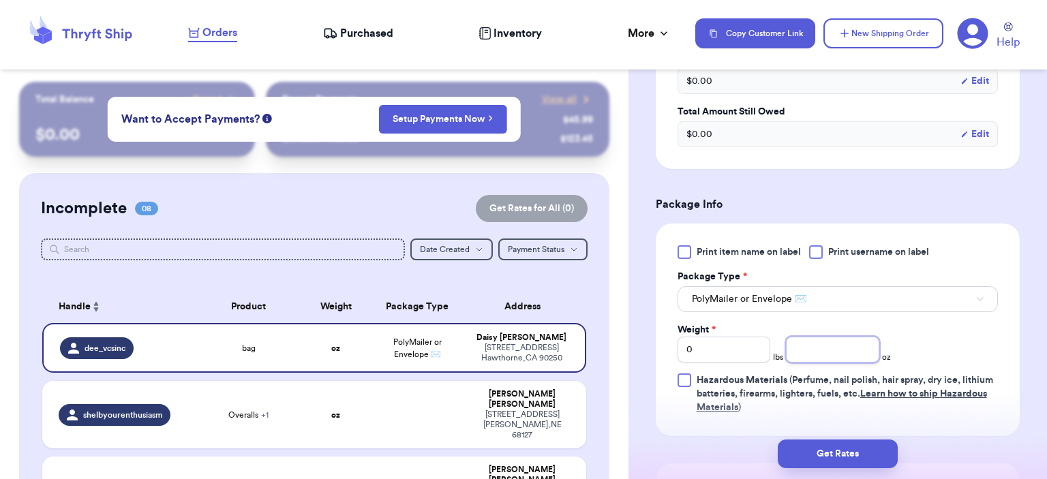
click at [786, 346] on input "number" at bounding box center [832, 350] width 93 height 26
type input "3"
click at [810, 455] on button "Get Rates" at bounding box center [838, 454] width 120 height 29
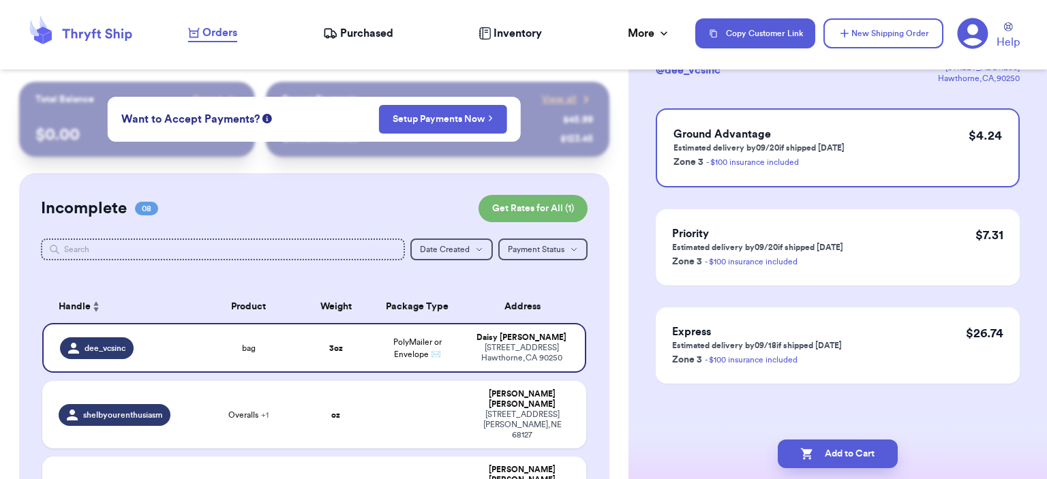
scroll to position [0, 0]
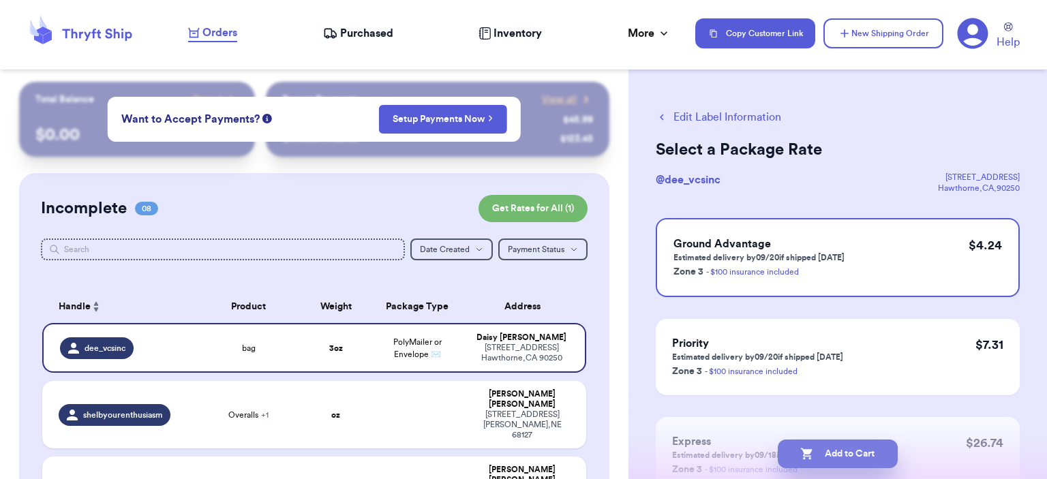
click at [811, 457] on icon "button" at bounding box center [807, 454] width 14 height 14
